Goal: Task Accomplishment & Management: Use online tool/utility

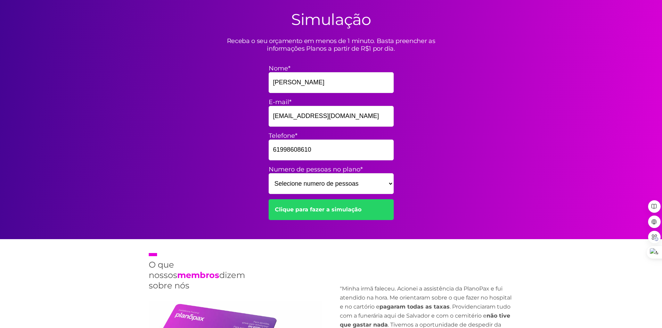
scroll to position [208, 0]
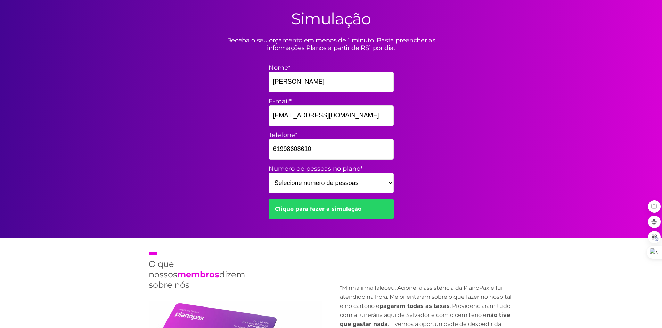
click at [304, 181] on select "Selecione numero de pessoas 1 2 3 4 5 6 7 8 9 10 11 12 13 14 15" at bounding box center [331, 183] width 125 height 21
select select "3"
click at [269, 173] on select "Selecione numero de pessoas 1 2 3 4 5 6 7 8 9 10 11 12 13 14 15" at bounding box center [331, 183] width 125 height 21
click at [326, 208] on link "Clique para fazer a simulação" at bounding box center [331, 209] width 125 height 21
